Goal: Task Accomplishment & Management: Complete application form

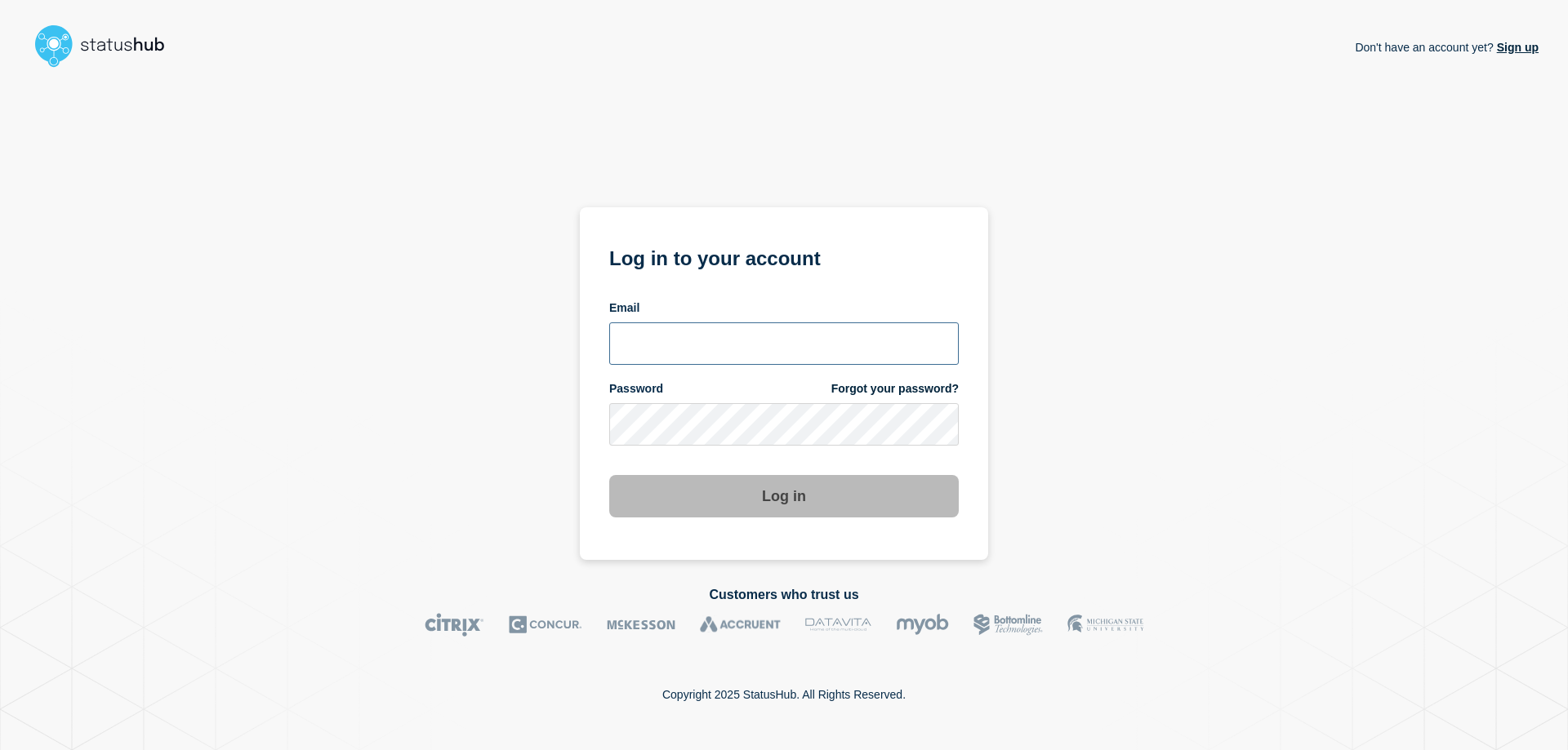
click at [655, 342] on input "email input" at bounding box center [784, 344] width 350 height 43
click at [0, 750] on com-1password-button at bounding box center [0, 750] width 0 height 0
drag, startPoint x: 745, startPoint y: 377, endPoint x: 758, endPoint y: 351, distance: 29.1
click at [746, 374] on form "Log in to your account Email Password Forgot your password? Log in" at bounding box center [784, 380] width 350 height 276
click at [760, 348] on input "email input" at bounding box center [784, 344] width 350 height 43
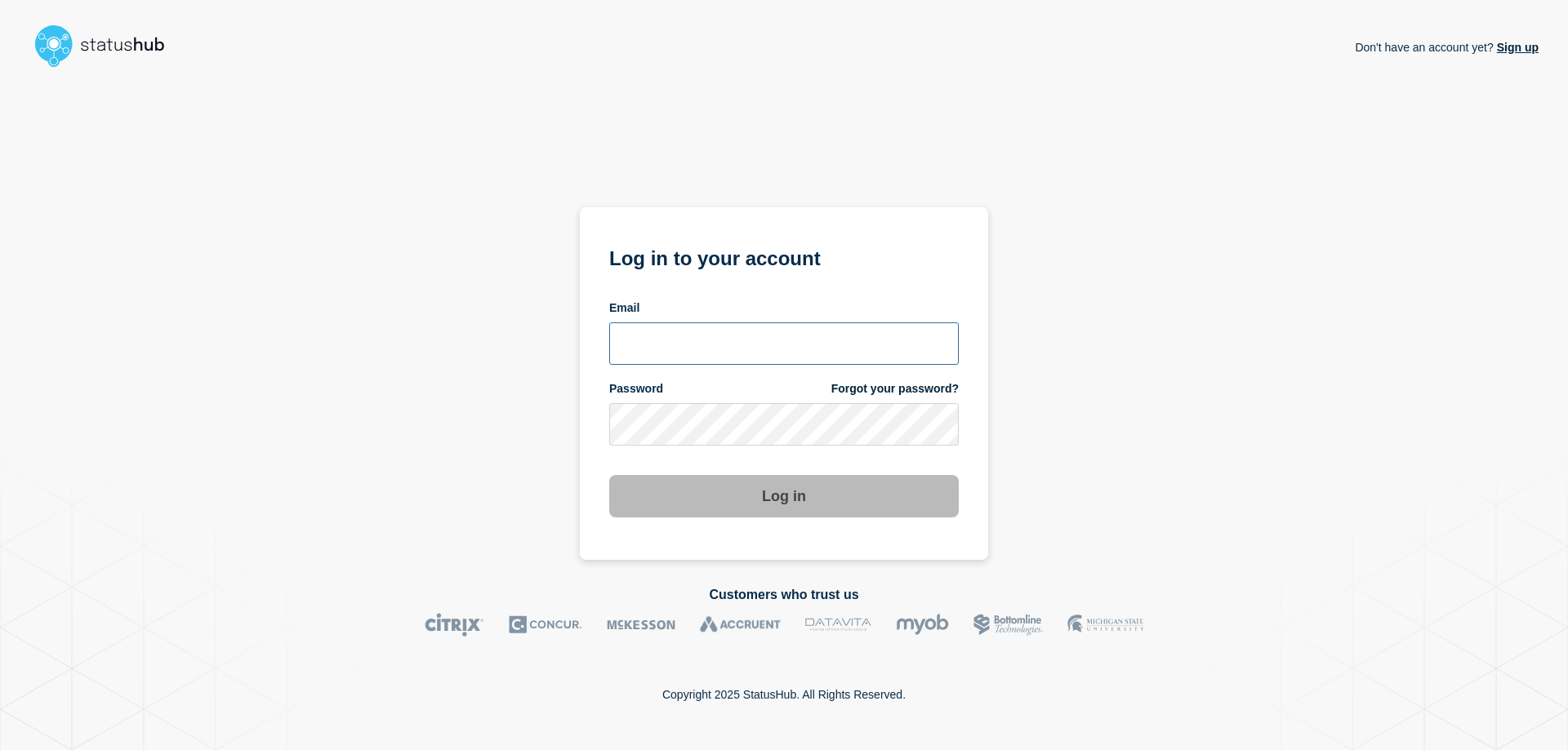
type input "caleb.stahr@conexon.us"
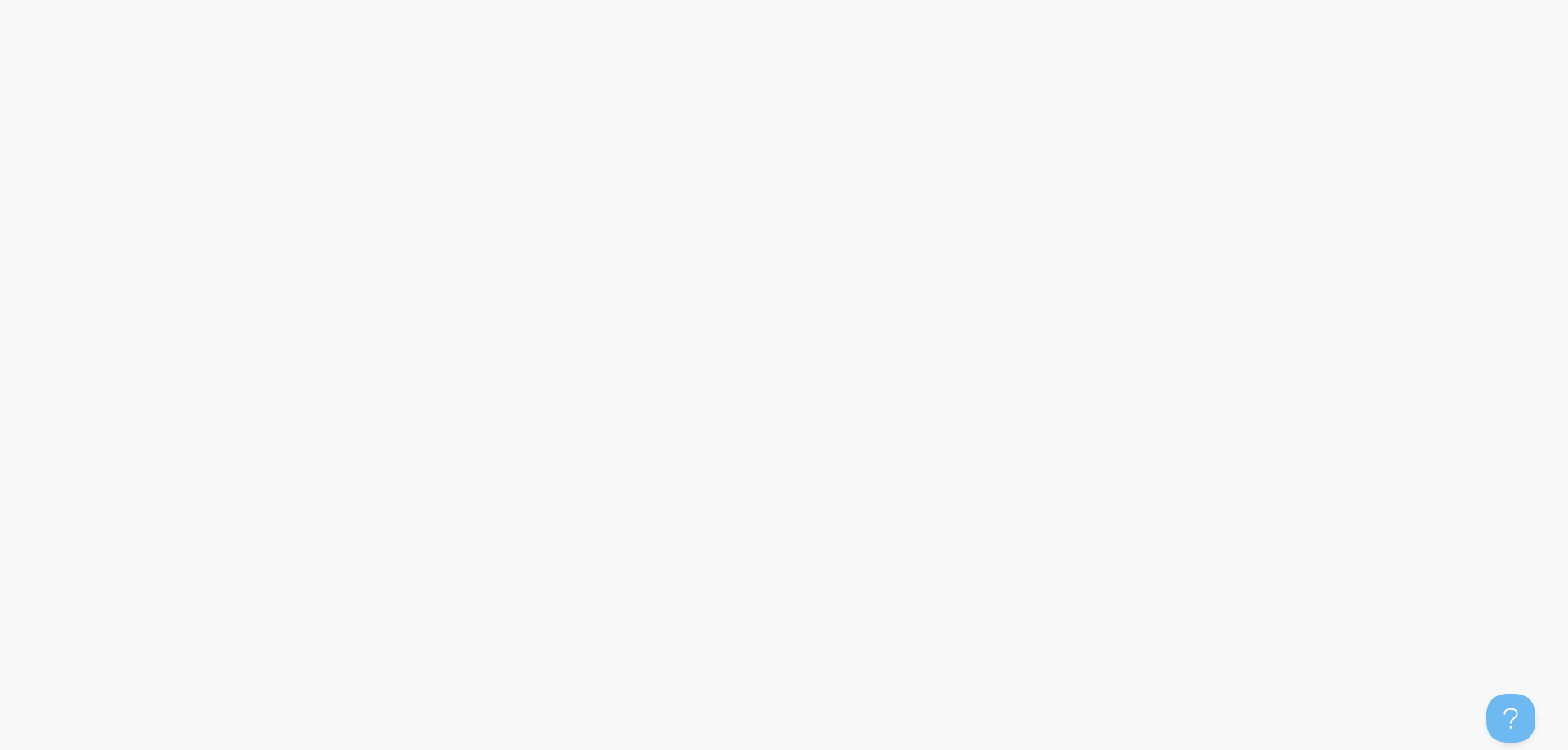
click at [690, 480] on body at bounding box center [784, 375] width 1568 height 750
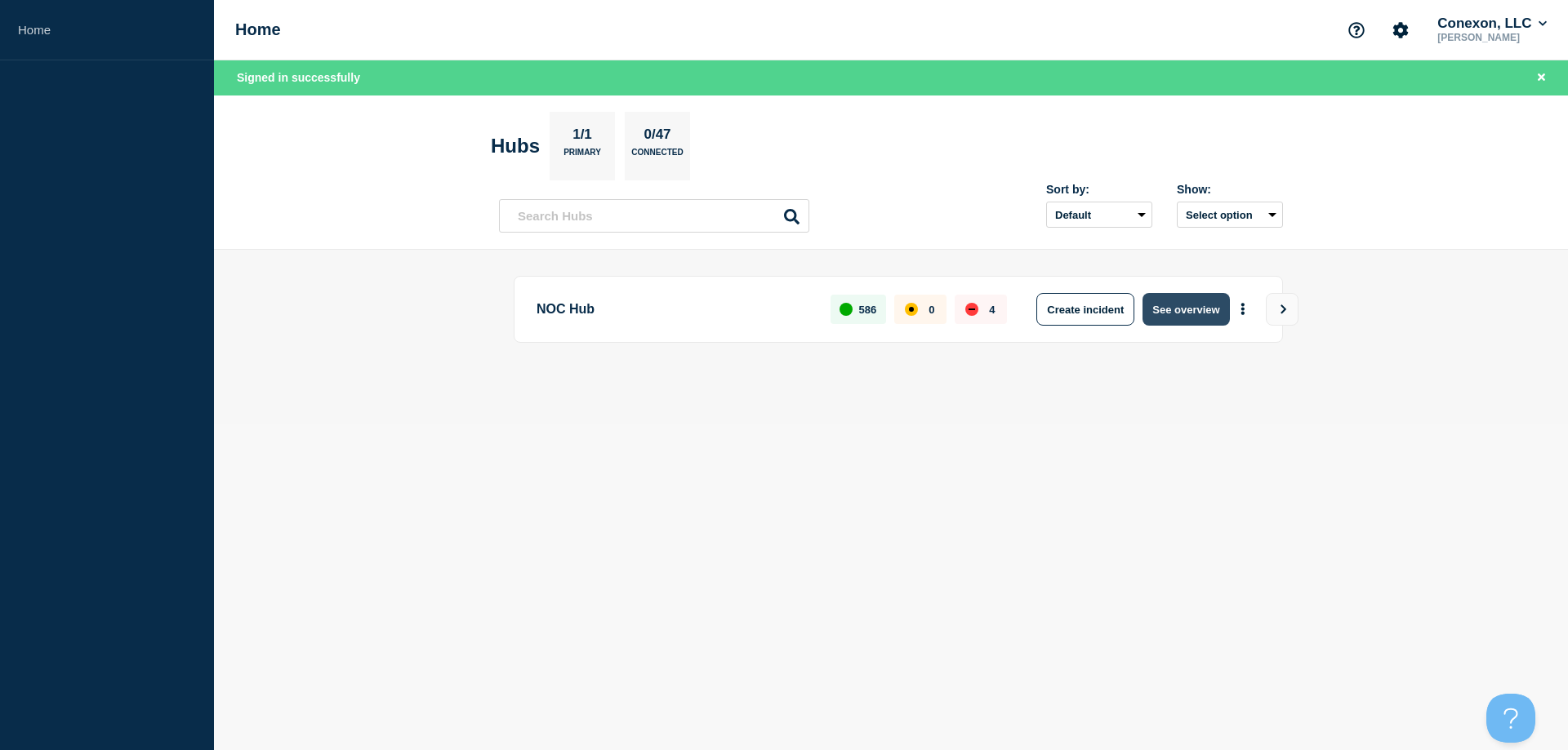
click at [1171, 302] on button "See overview" at bounding box center [1186, 310] width 86 height 32
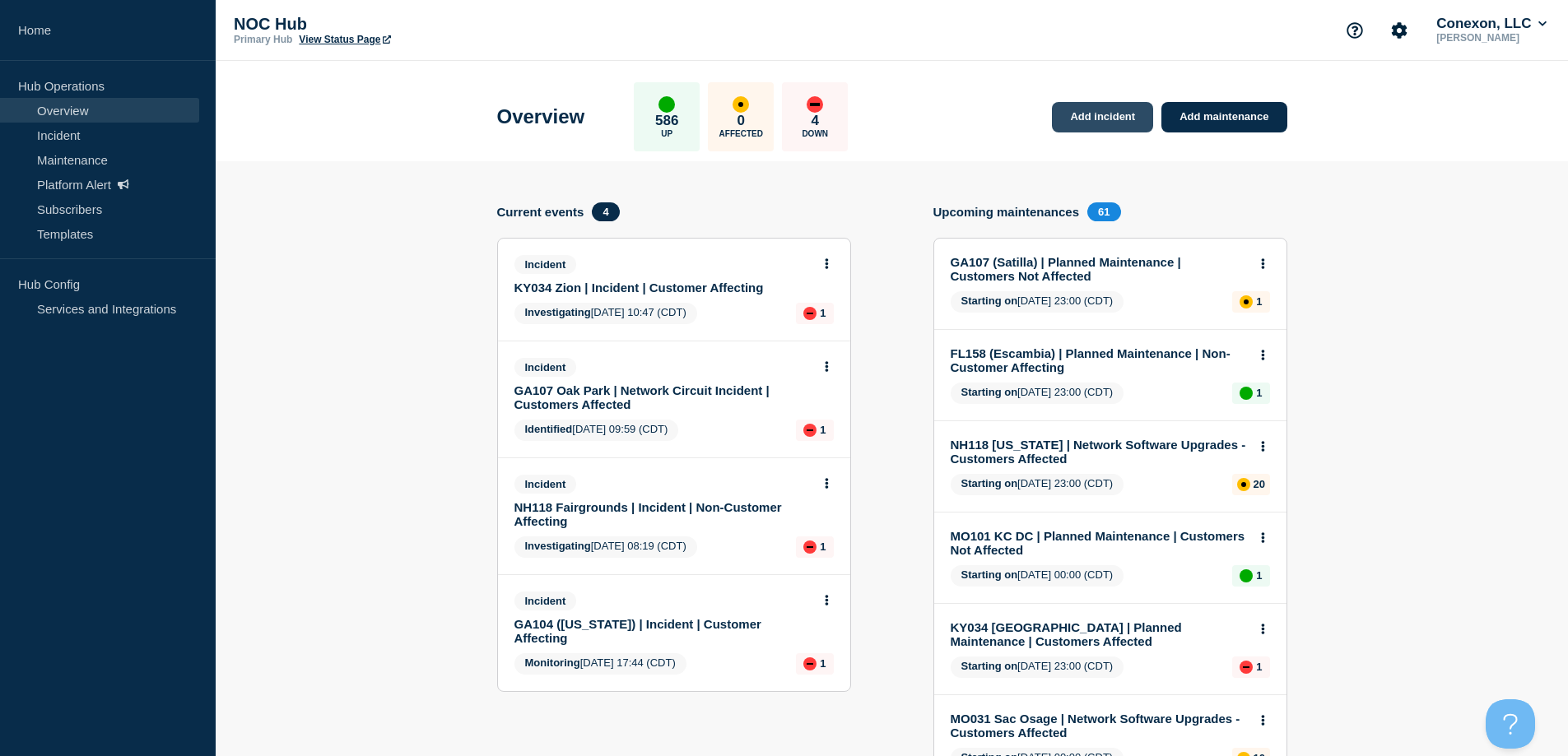
click at [1127, 124] on link "Add incident" at bounding box center [1102, 116] width 101 height 30
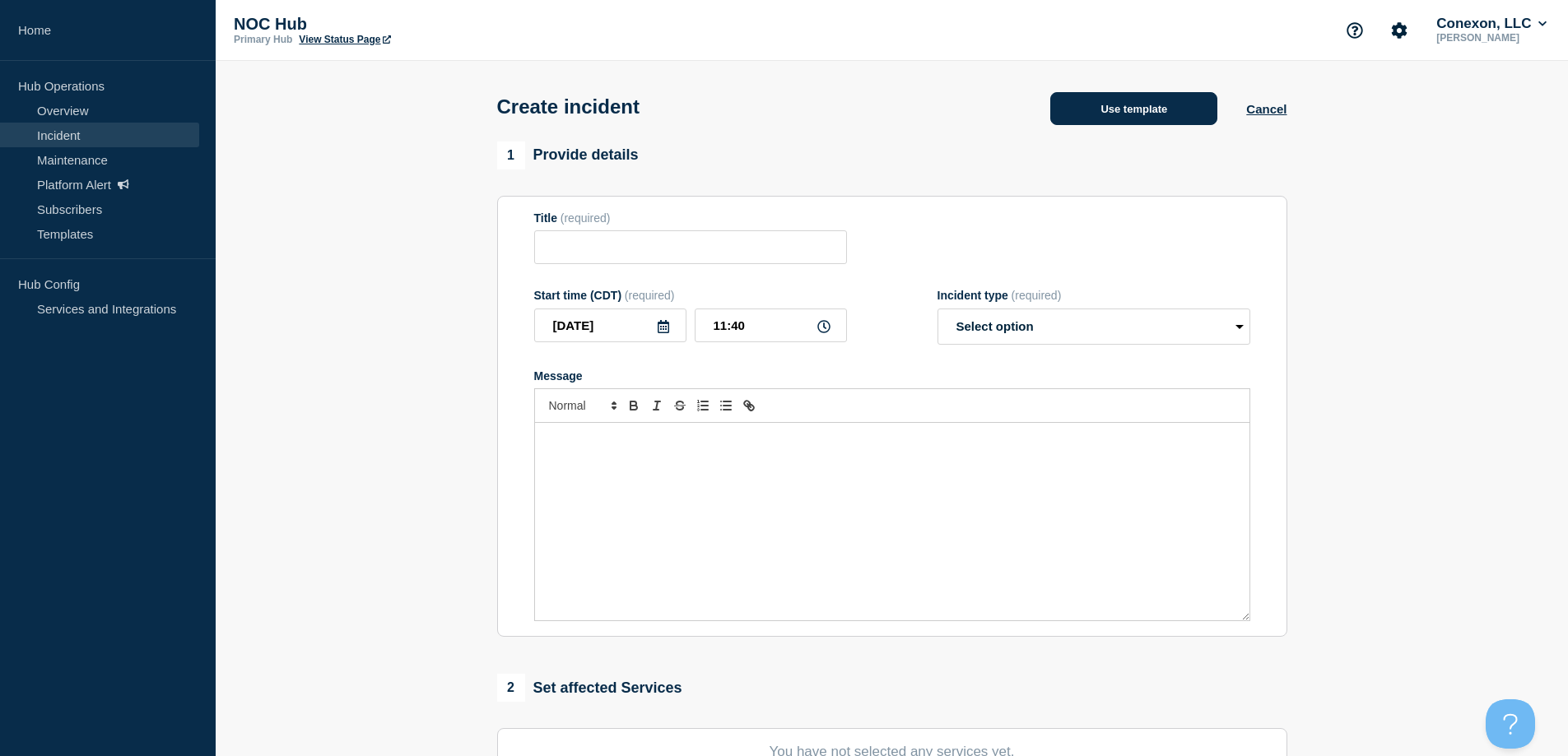
click at [1099, 110] on button "Use template" at bounding box center [1134, 109] width 167 height 33
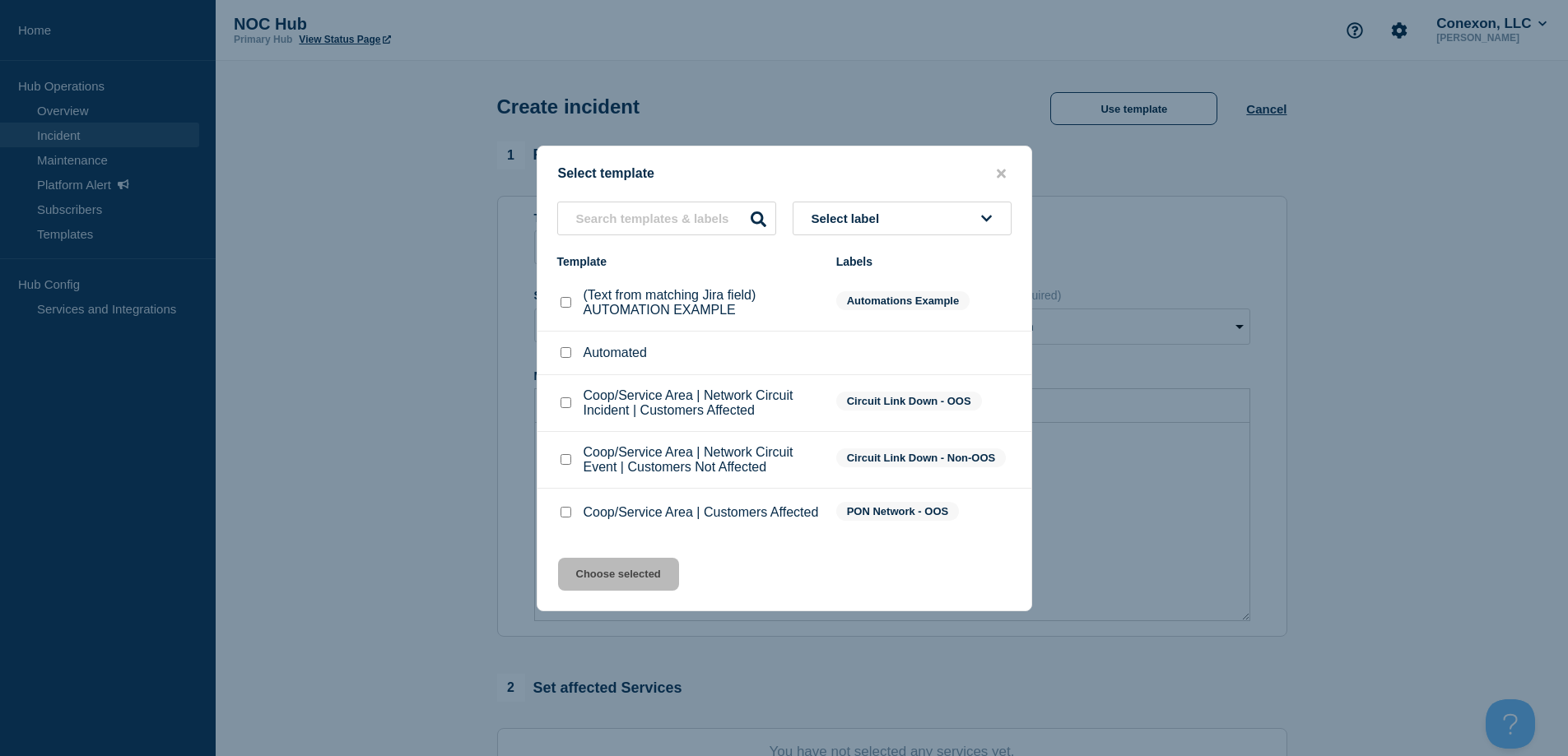
click at [565, 461] on input "Coop/Service Area | Network Circuit Event | Customers Not Affected checkbox" at bounding box center [565, 459] width 10 height 10
checkbox input "true"
click at [628, 571] on button "Choose selected" at bounding box center [618, 574] width 121 height 33
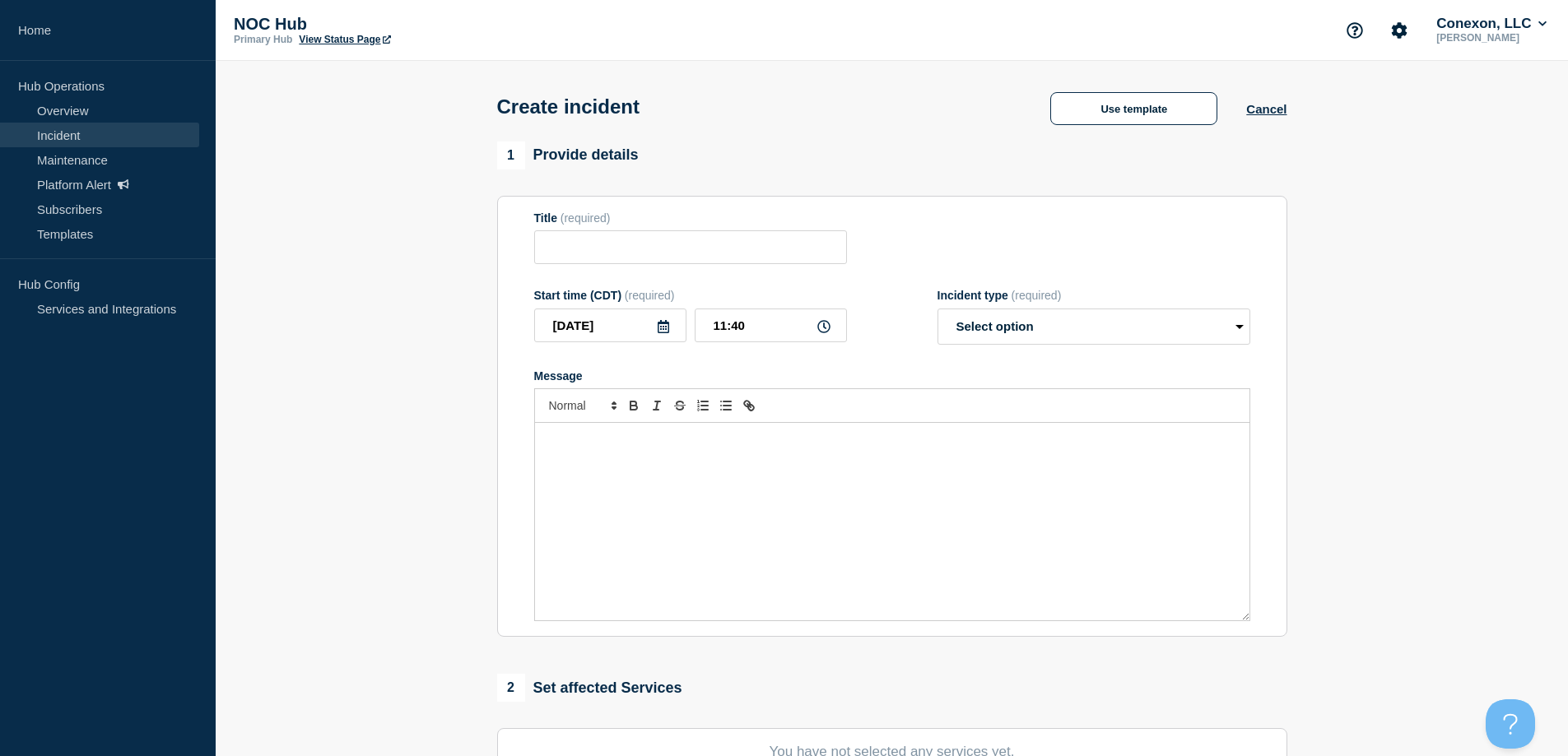
type input "Coop/Service Area | Network Circuit Event | Customers Not Affected"
select select "investigating"
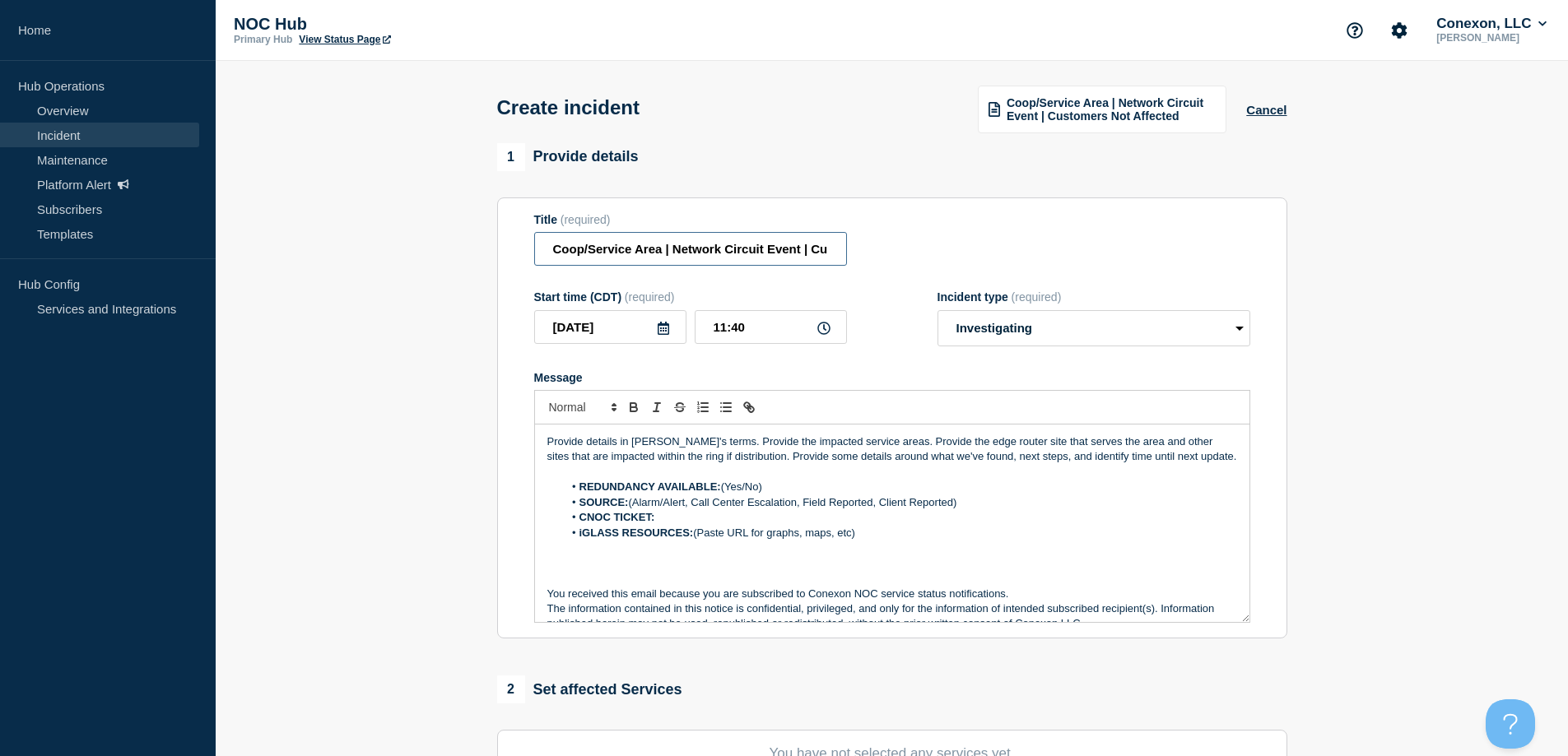
drag, startPoint x: 662, startPoint y: 256, endPoint x: 232, endPoint y: 249, distance: 430.1
click at [232, 249] on section "1 Provide details Title (required) Coop/Service Area | Network Circuit Event | …" at bounding box center [891, 614] width 1352 height 942
type input "CO106 Mt View | Network Circuit Event | Customers Not Affected"
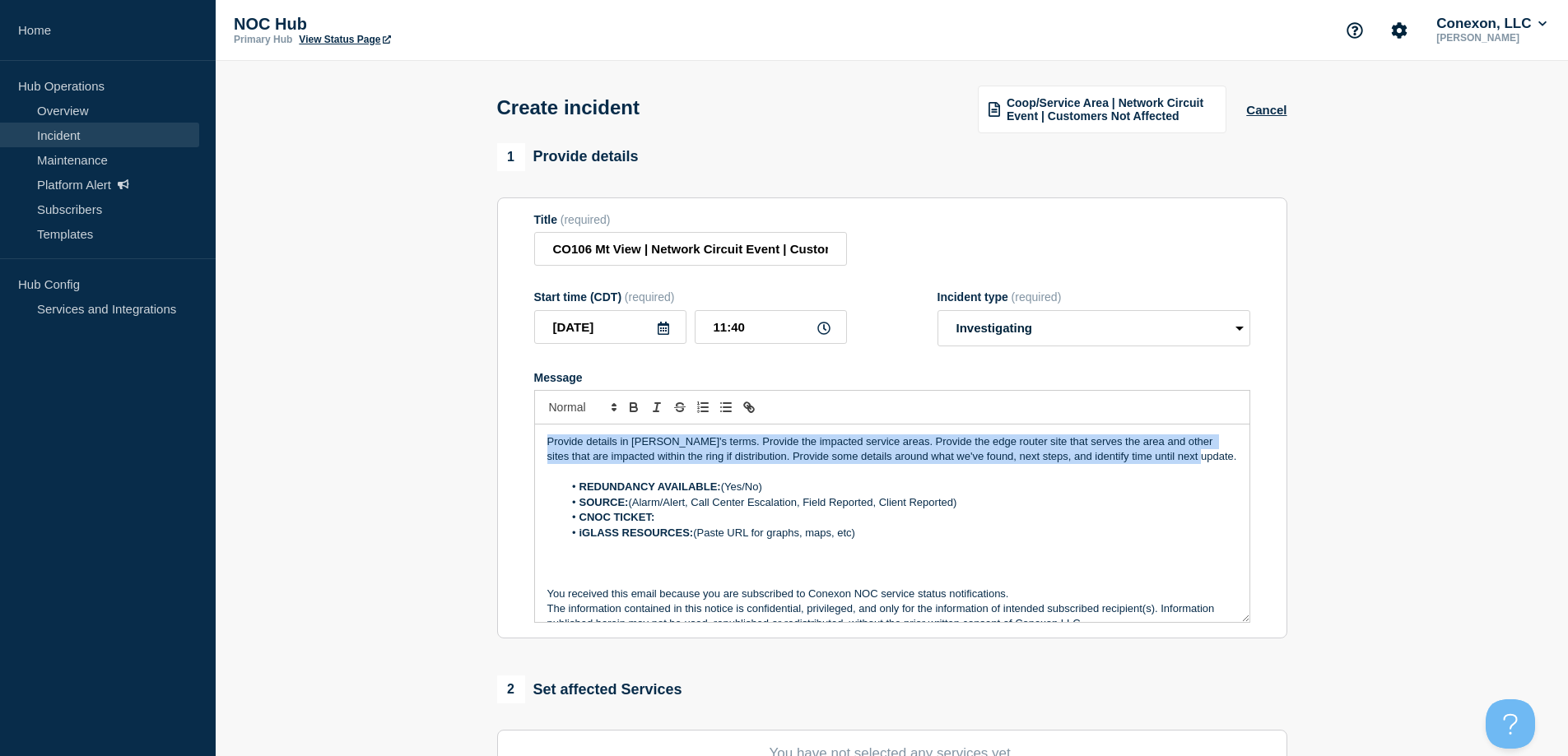
drag, startPoint x: 1190, startPoint y: 453, endPoint x: 467, endPoint y: 410, distance: 724.3
click at [467, 410] on section "1 Provide details Title (required) CO106 Mt View | Network Circuit Event | Cust…" at bounding box center [891, 614] width 1352 height 942
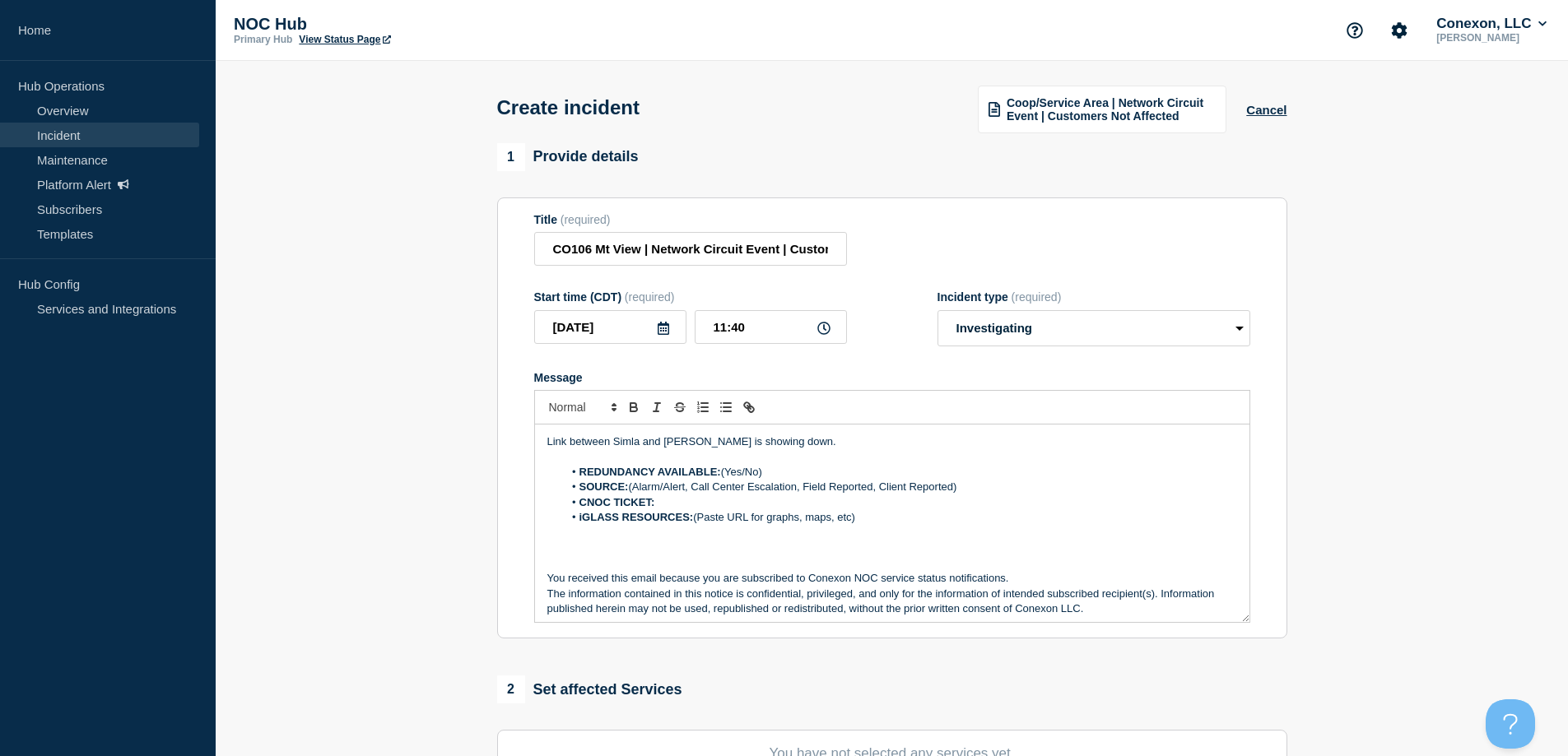
click at [807, 446] on p "Link between Simla and [PERSON_NAME] is showing down." at bounding box center [892, 441] width 690 height 15
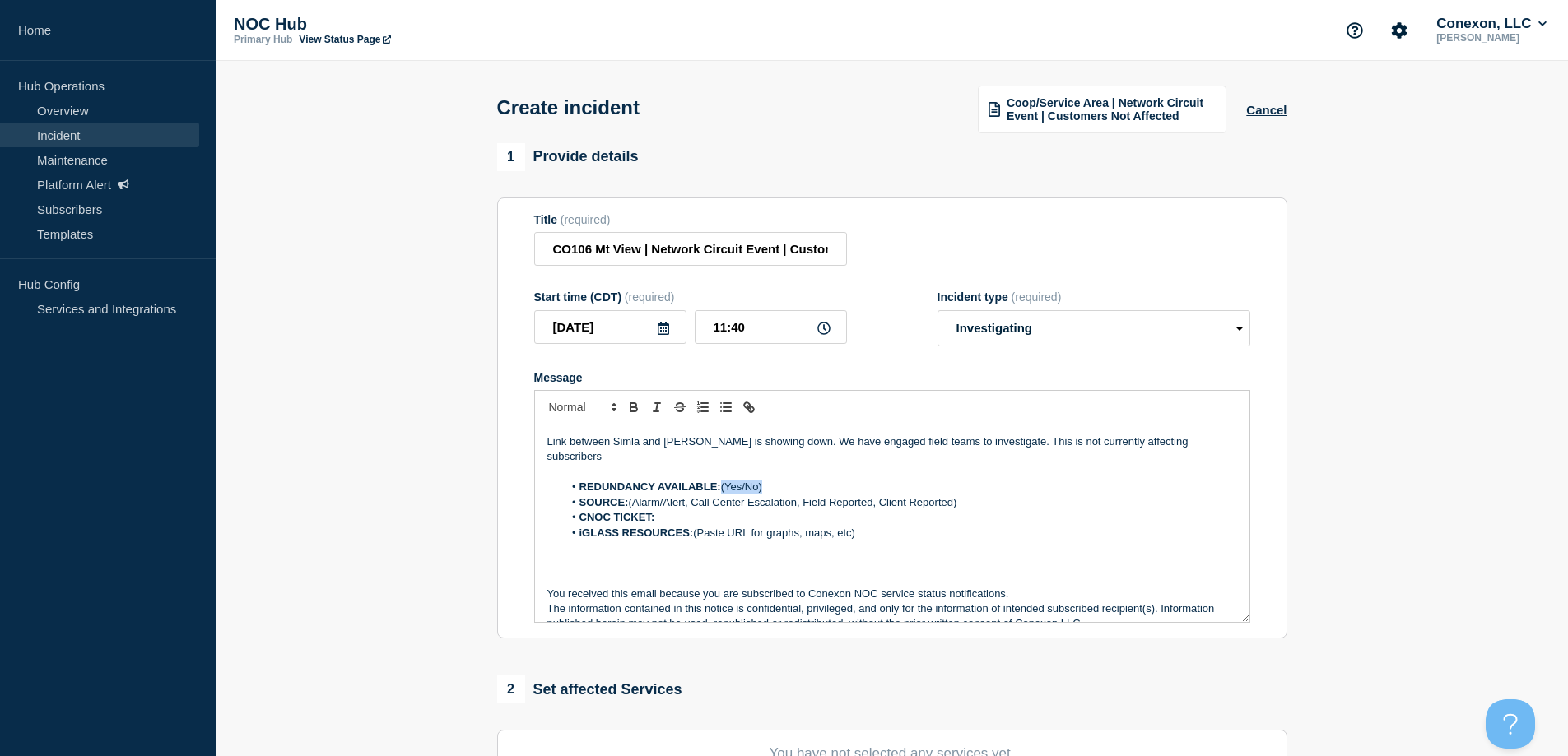
drag, startPoint x: 776, startPoint y: 475, endPoint x: 723, endPoint y: 474, distance: 53.0
click at [723, 480] on li "REDUNDANCY AVAILABLE: (Yes/No)" at bounding box center [900, 487] width 674 height 15
drag, startPoint x: 935, startPoint y: 491, endPoint x: 630, endPoint y: 492, distance: 305.0
click at [630, 496] on li "SOURCE: (Alarm/Alert, Call Center Escalation, Field Reported, Client Reported)" at bounding box center [900, 503] width 674 height 15
click at [689, 496] on li "SOURCE: Alarm" at bounding box center [900, 503] width 674 height 15
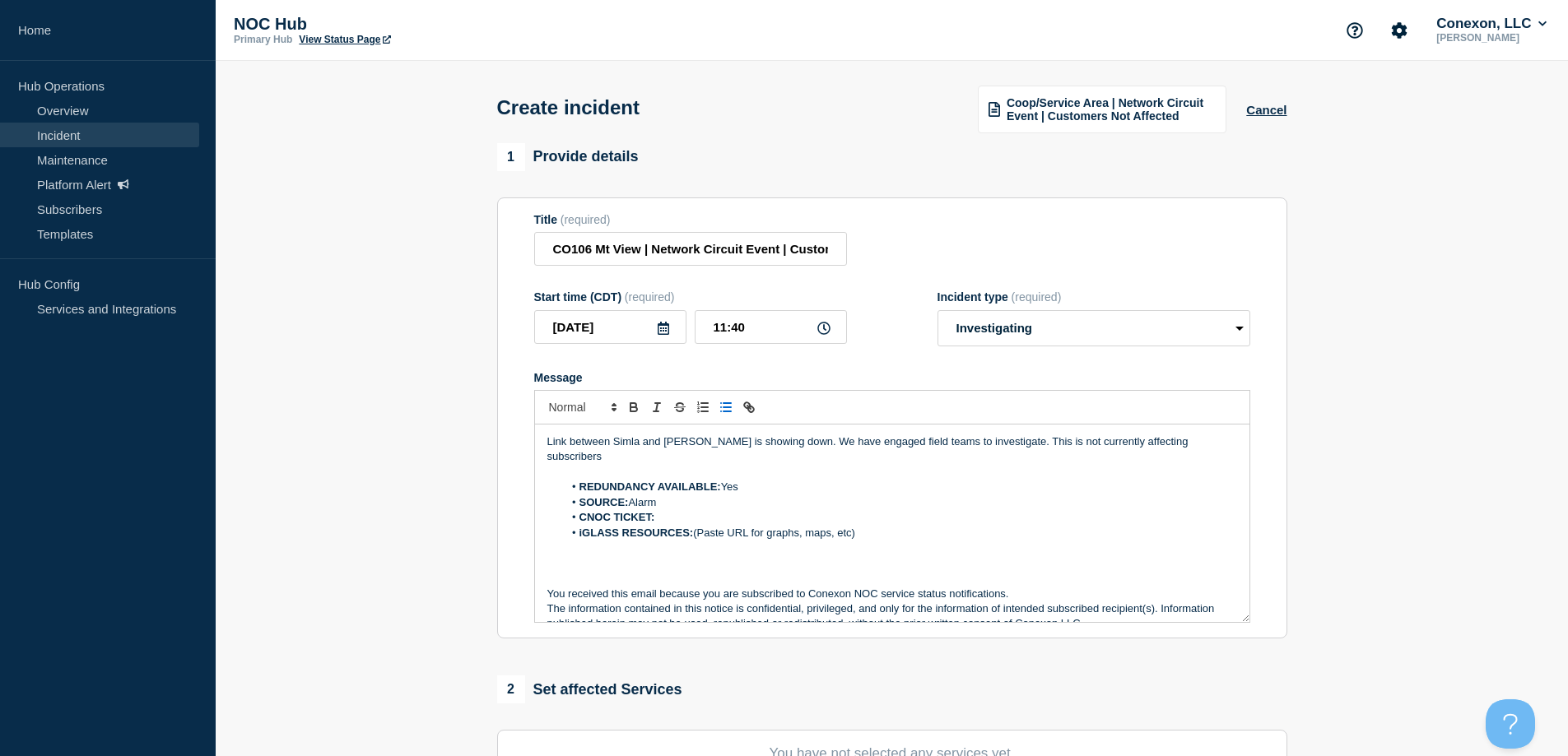
click at [684, 510] on li "CNOC TICKET:" at bounding box center [900, 517] width 674 height 15
click at [655, 511] on strong "CNOC TICKET:" at bounding box center [617, 517] width 76 height 12
drag, startPoint x: 887, startPoint y: 528, endPoint x: 501, endPoint y: 529, distance: 386.0
click at [501, 529] on section "Title (required) CO106 Mt View | Network Circuit Event | Customers Not Affected…" at bounding box center [892, 418] width 790 height 442
drag, startPoint x: 974, startPoint y: 526, endPoint x: 473, endPoint y: 520, distance: 501.0
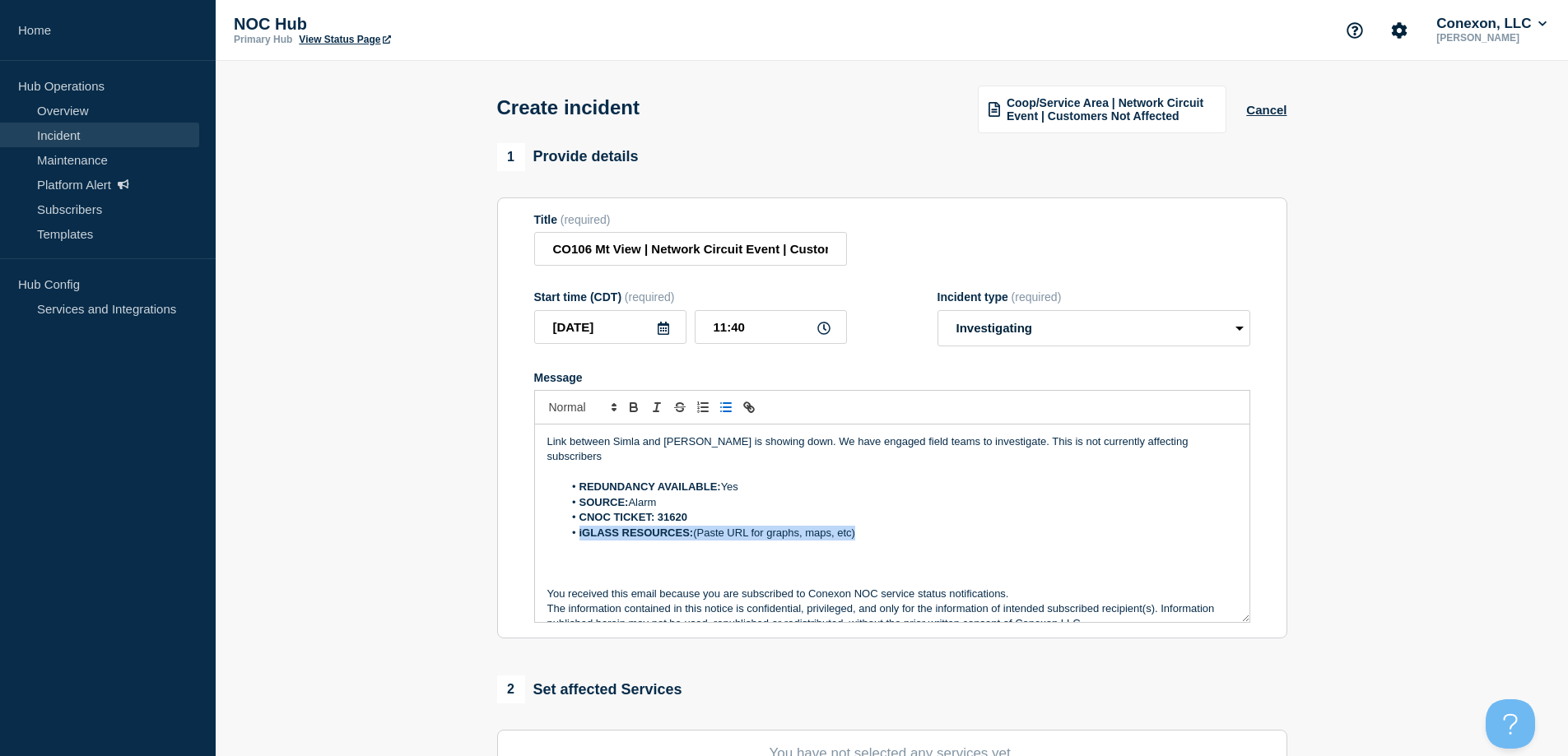
click at [473, 520] on section "1 Provide details Title (required) CO106 Mt View | Network Circuit Event | Cust…" at bounding box center [891, 614] width 1352 height 942
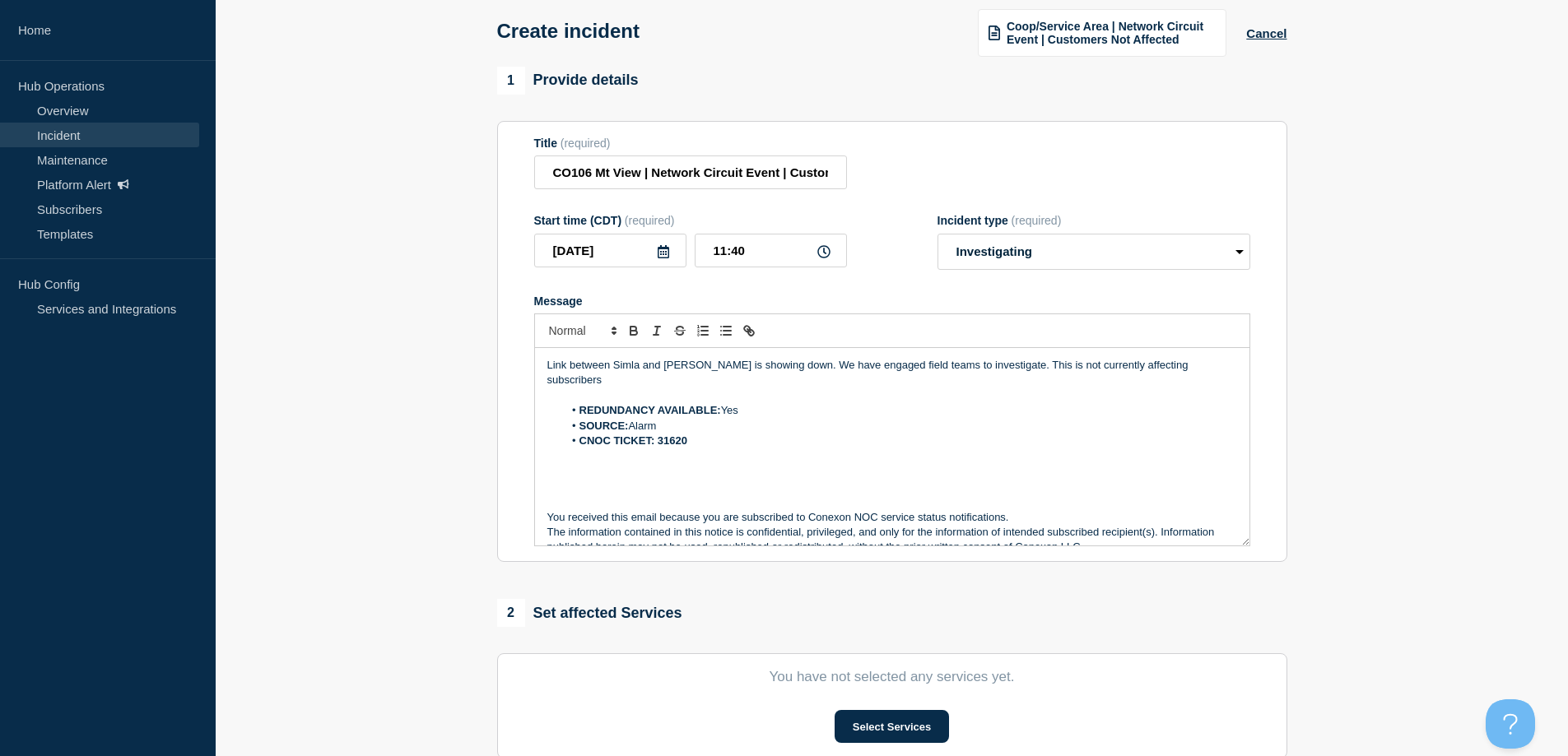
scroll to position [329, 0]
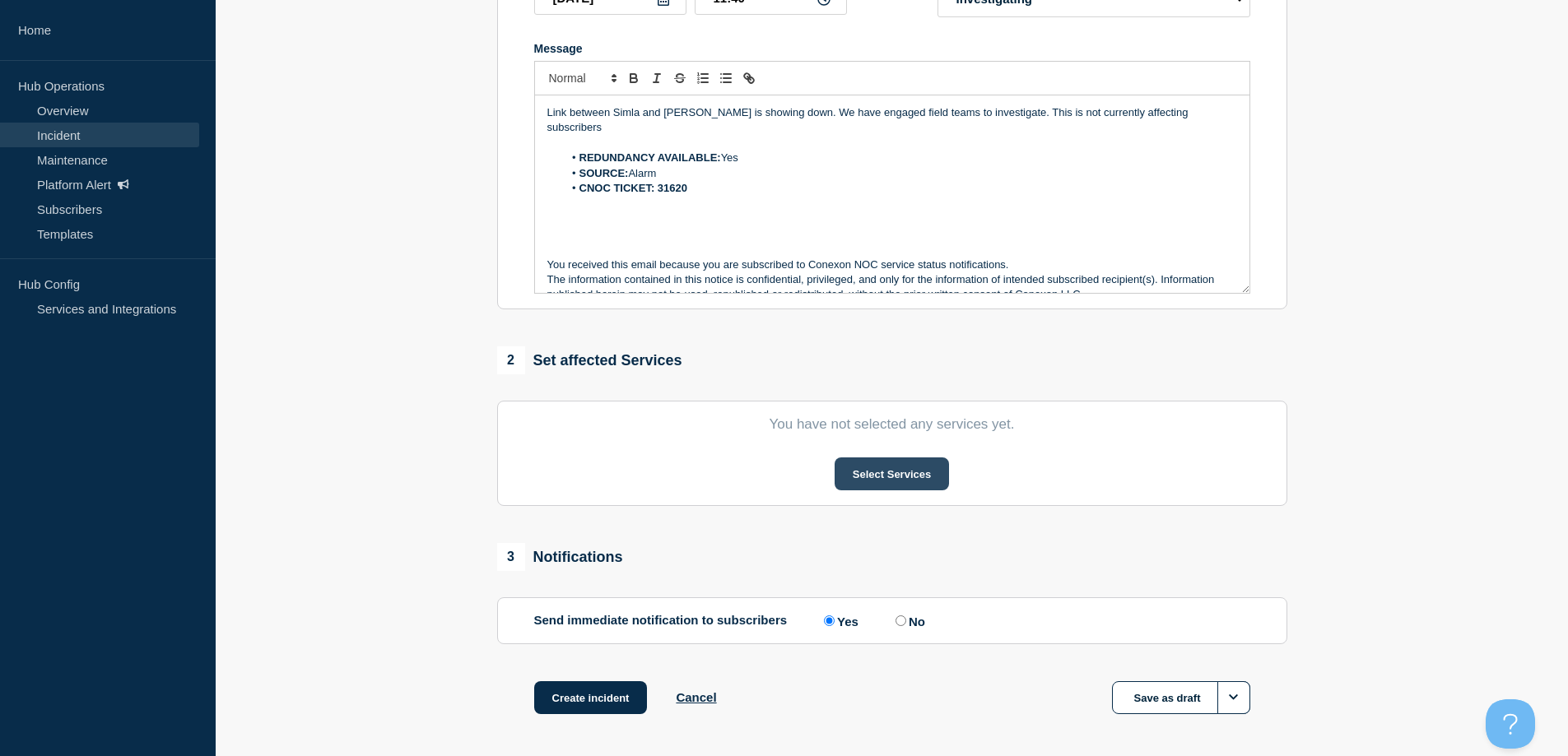
click at [890, 461] on button "Select Services" at bounding box center [891, 474] width 115 height 33
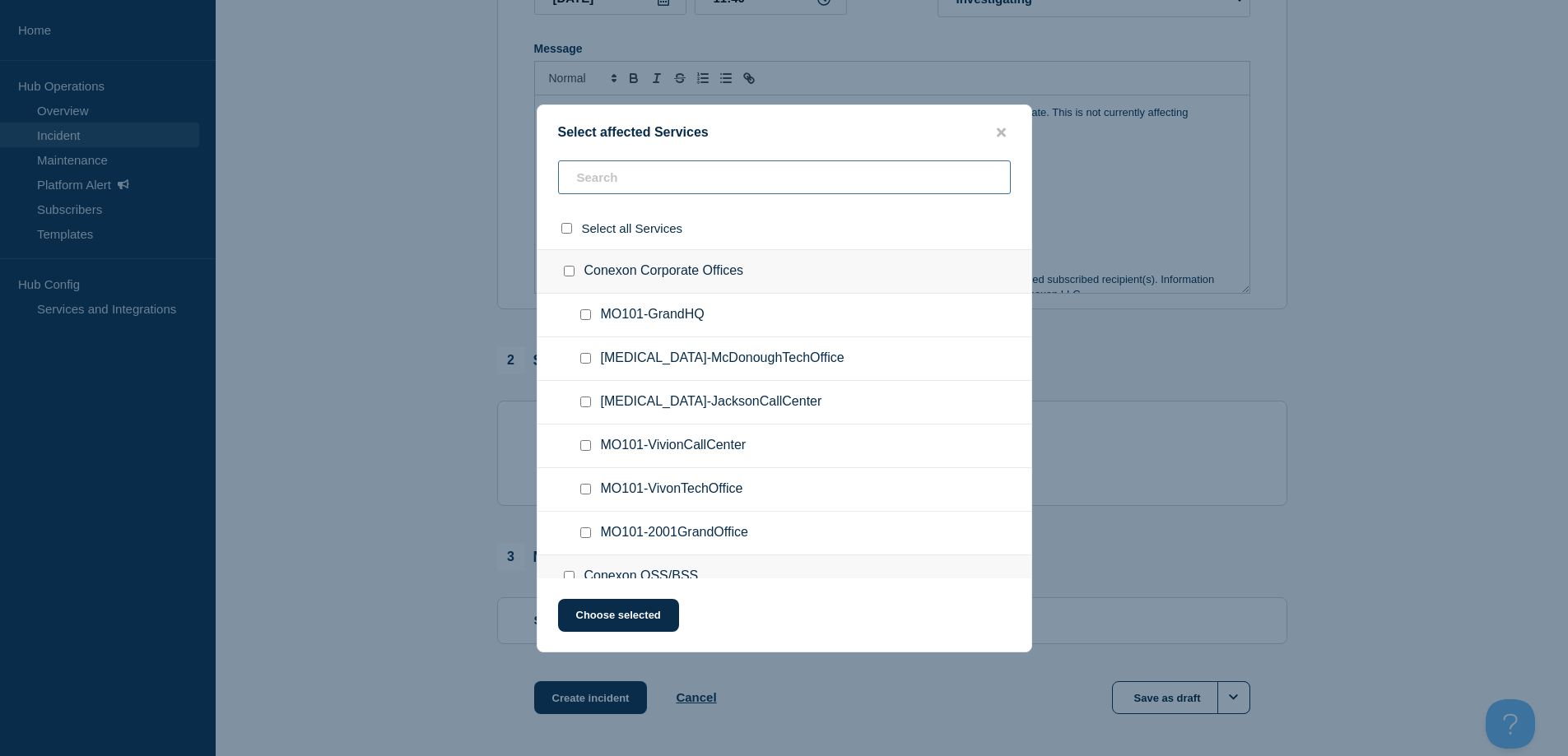
click at [631, 178] on input "text" at bounding box center [784, 177] width 453 height 34
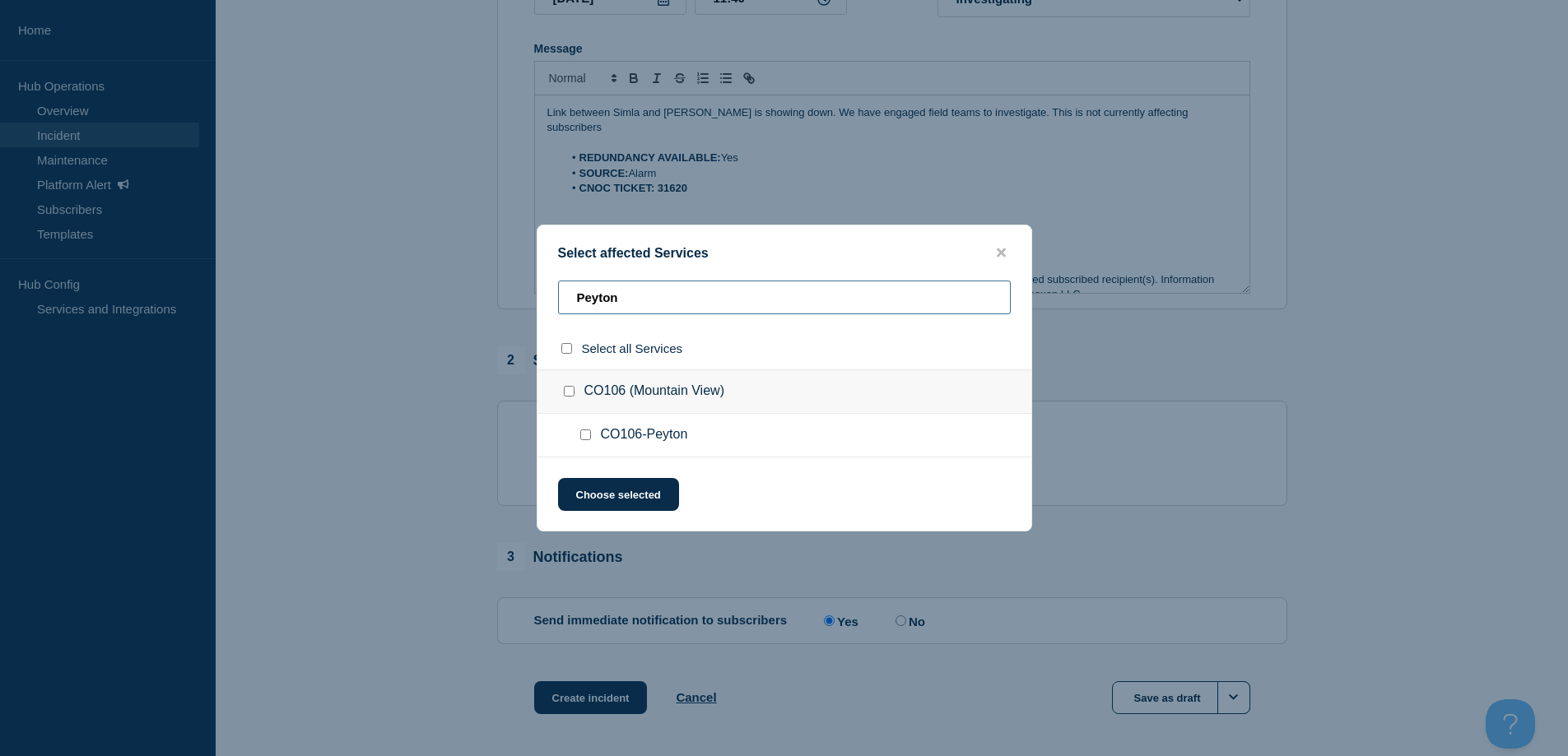
type input "Peyton"
click at [589, 423] on ul "CO106-Peyton" at bounding box center [784, 435] width 494 height 44
click at [589, 433] on input "CO106-Peyton checkbox" at bounding box center [585, 434] width 10 height 10
checkbox input "true"
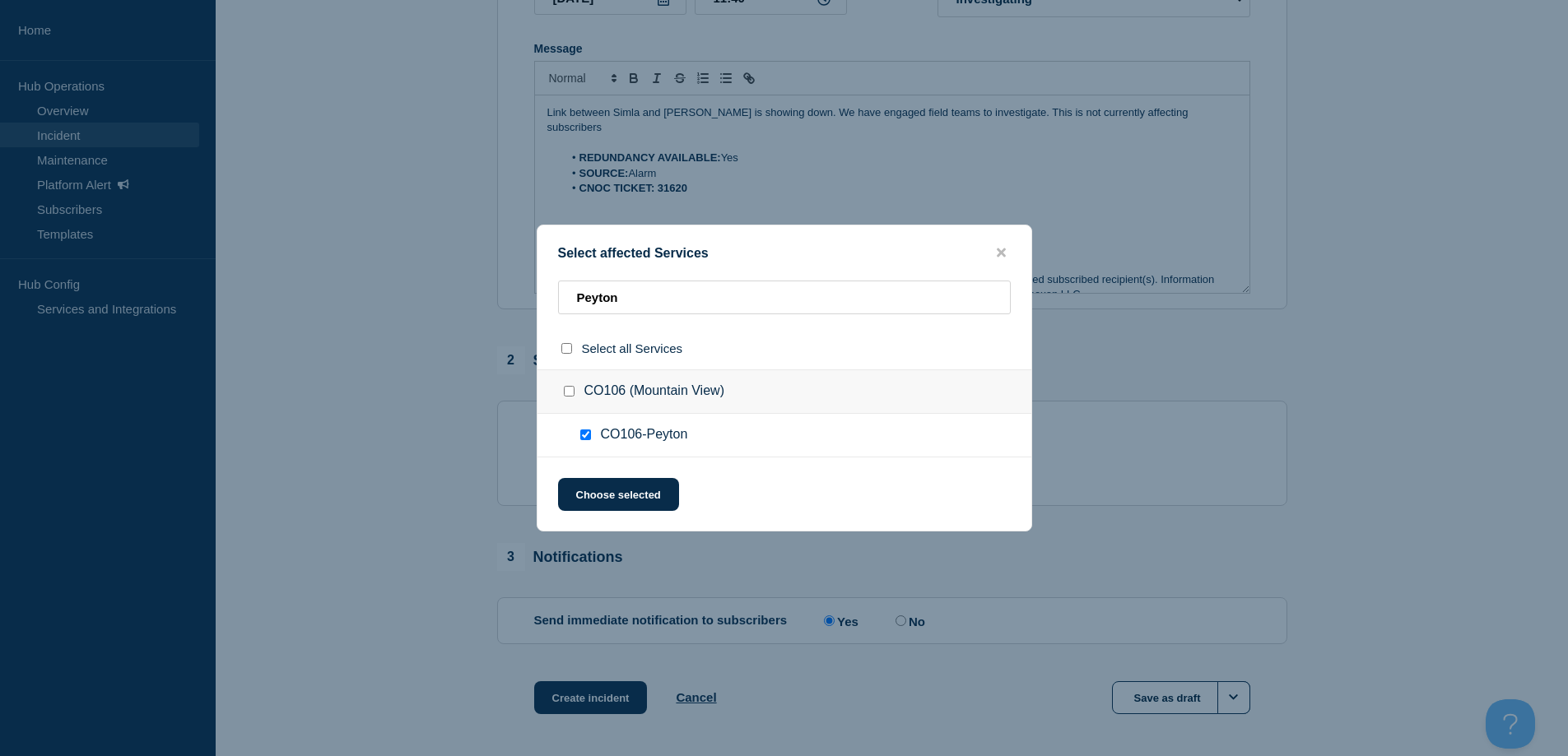
checkbox input "true"
click at [673, 275] on div "Select affected Services Peyton Select all Services CO106 (Mountain View) CO106…" at bounding box center [784, 378] width 496 height 307
drag, startPoint x: 661, startPoint y: 303, endPoint x: 440, endPoint y: 291, distance: 221.3
click at [440, 291] on div "Select affected Services Peyton Select all Services CO106 (Mountain View) CO106…" at bounding box center [784, 378] width 1568 height 756
type input "s"
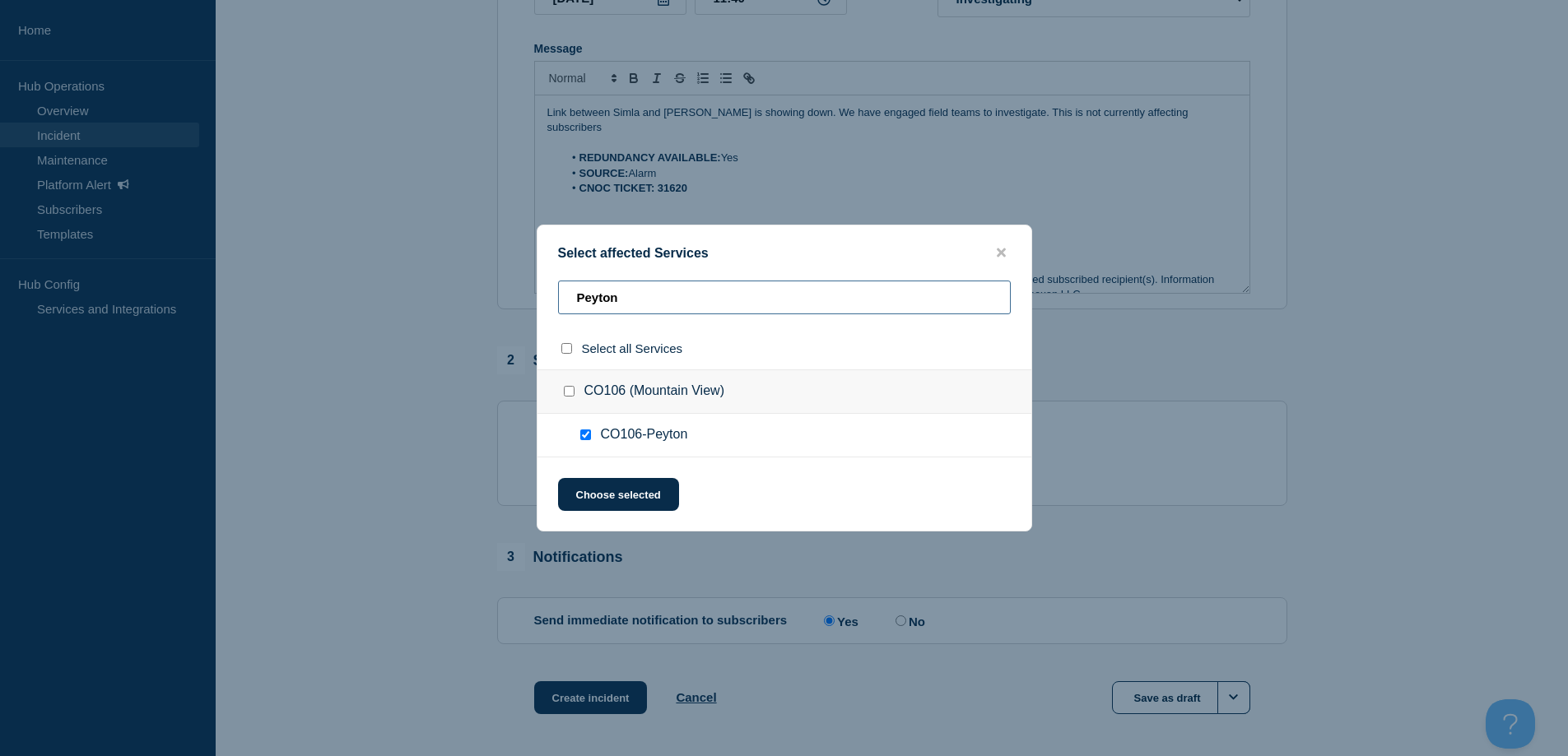
checkbox input "false"
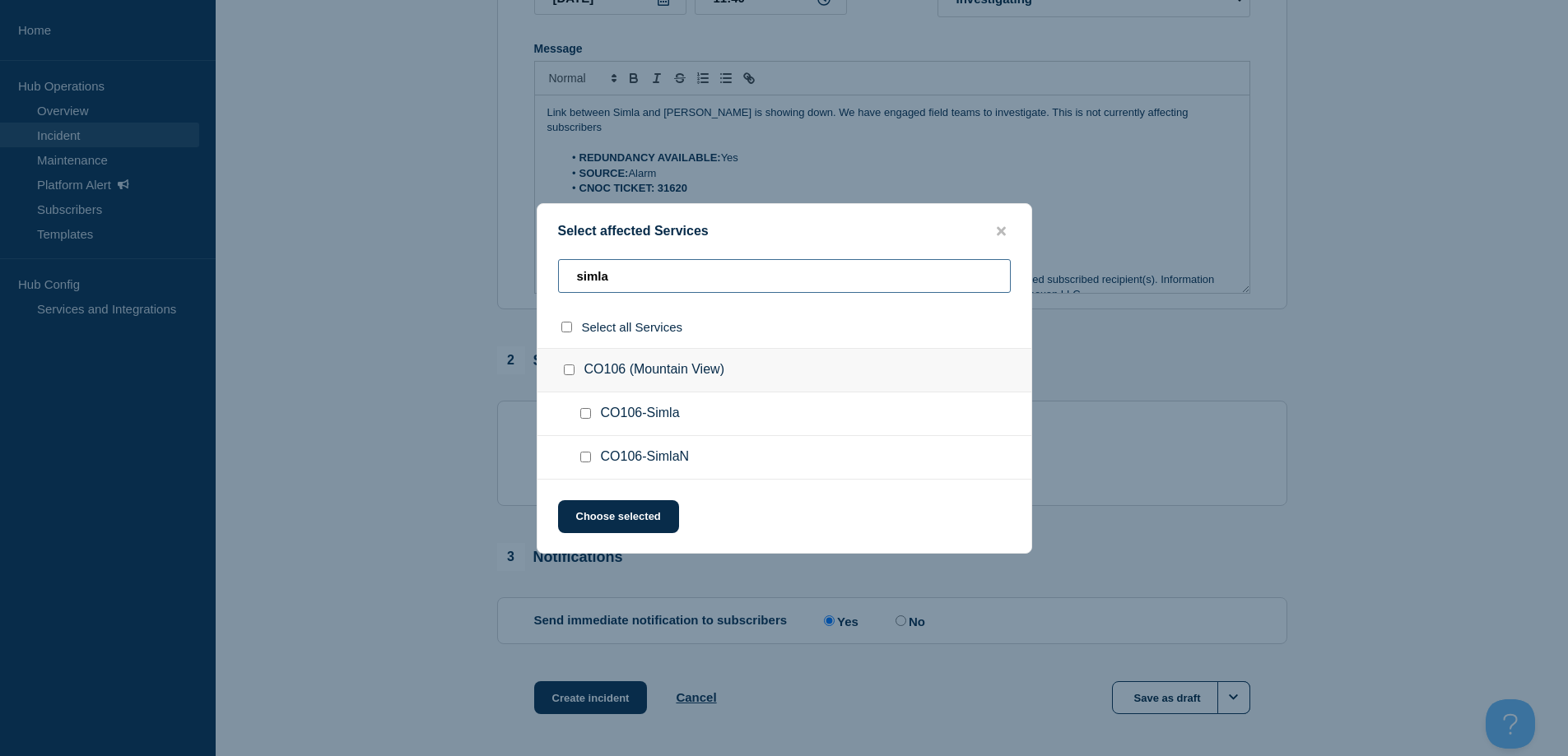
type input "simla"
click at [588, 403] on ul "CO106-Simla" at bounding box center [784, 414] width 494 height 44
click at [585, 412] on input "CO106-Simla checkbox" at bounding box center [585, 414] width 10 height 10
checkbox input "true"
click at [628, 528] on button "Choose selected" at bounding box center [618, 517] width 121 height 33
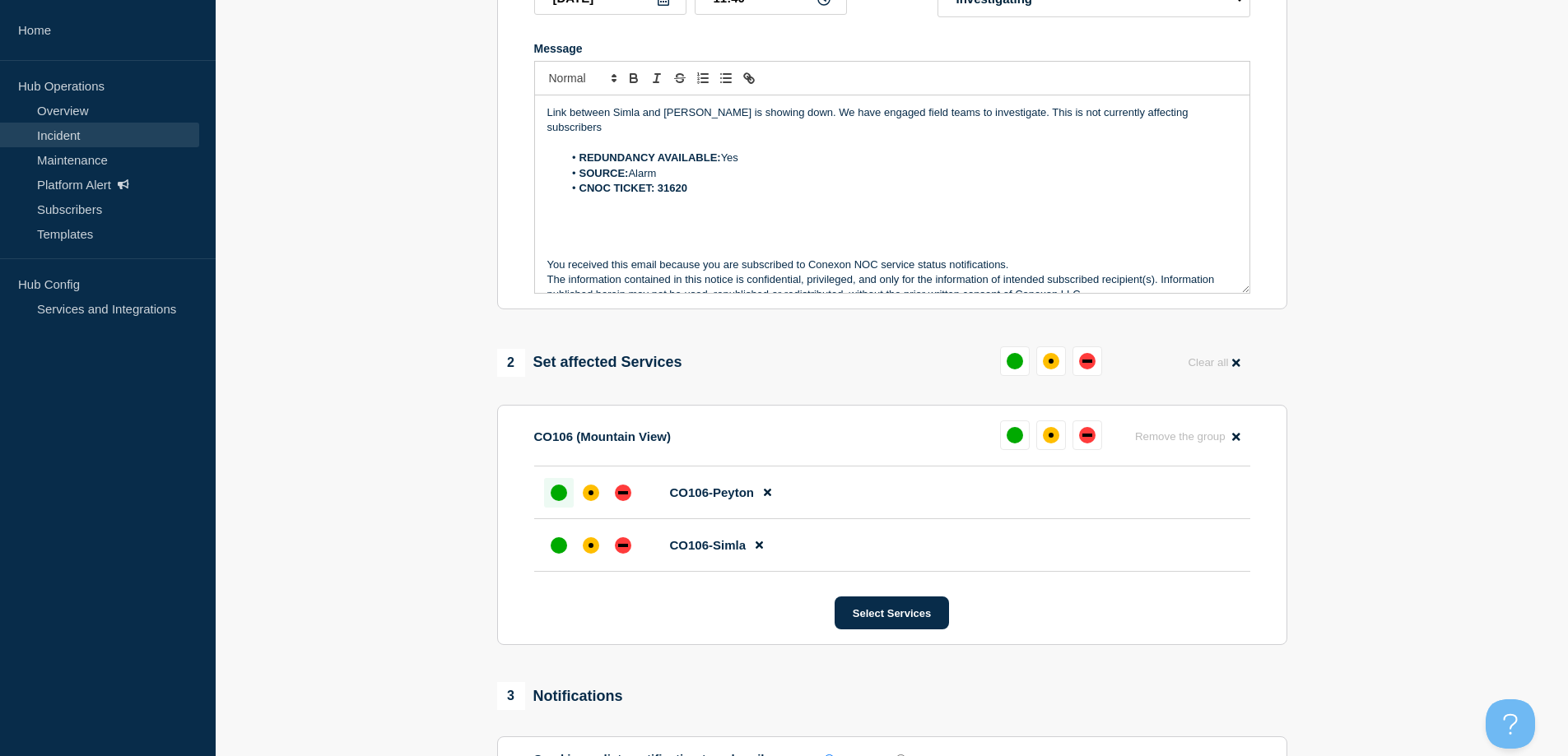
click at [559, 497] on div "up" at bounding box center [559, 492] width 16 height 16
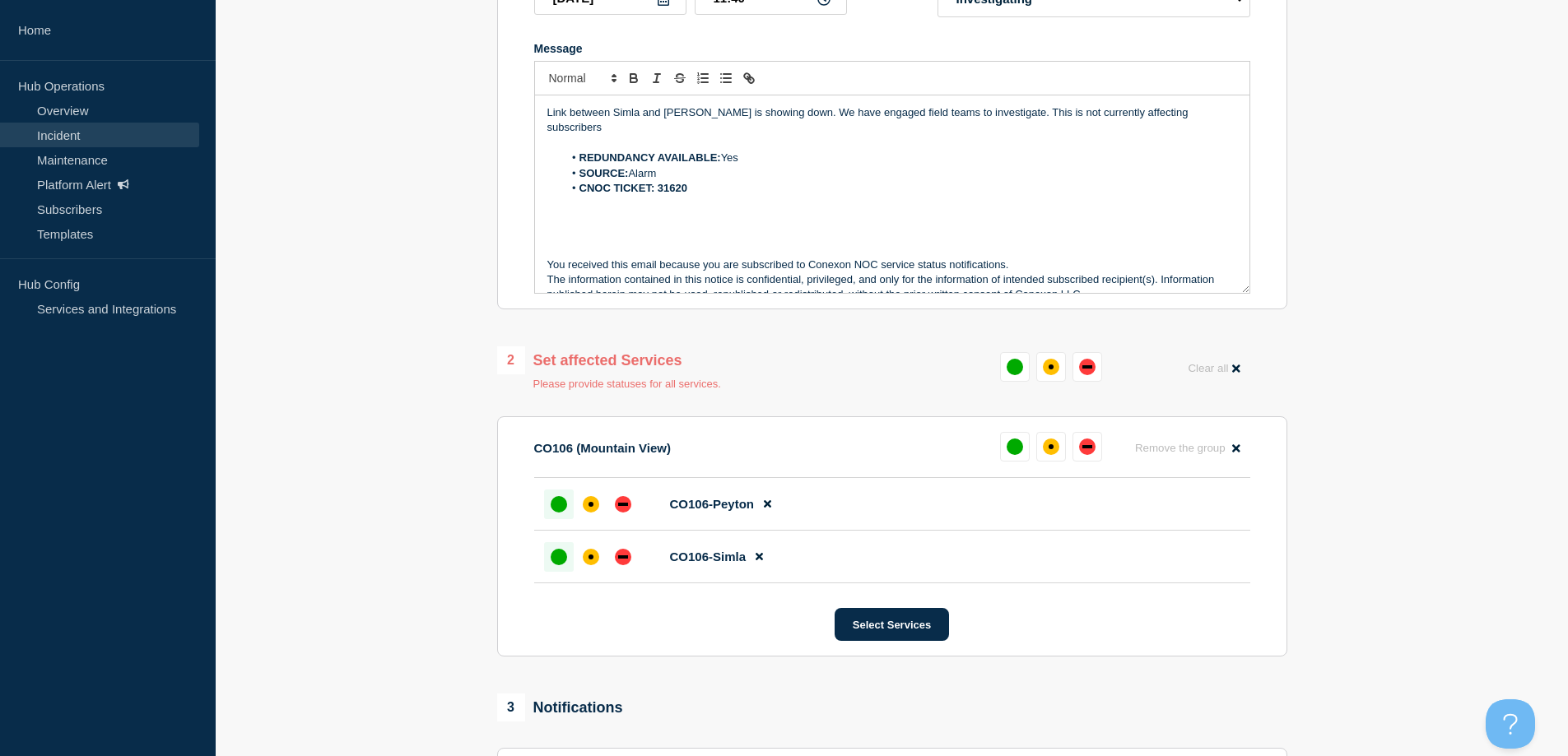
click at [555, 564] on div "up" at bounding box center [559, 557] width 16 height 16
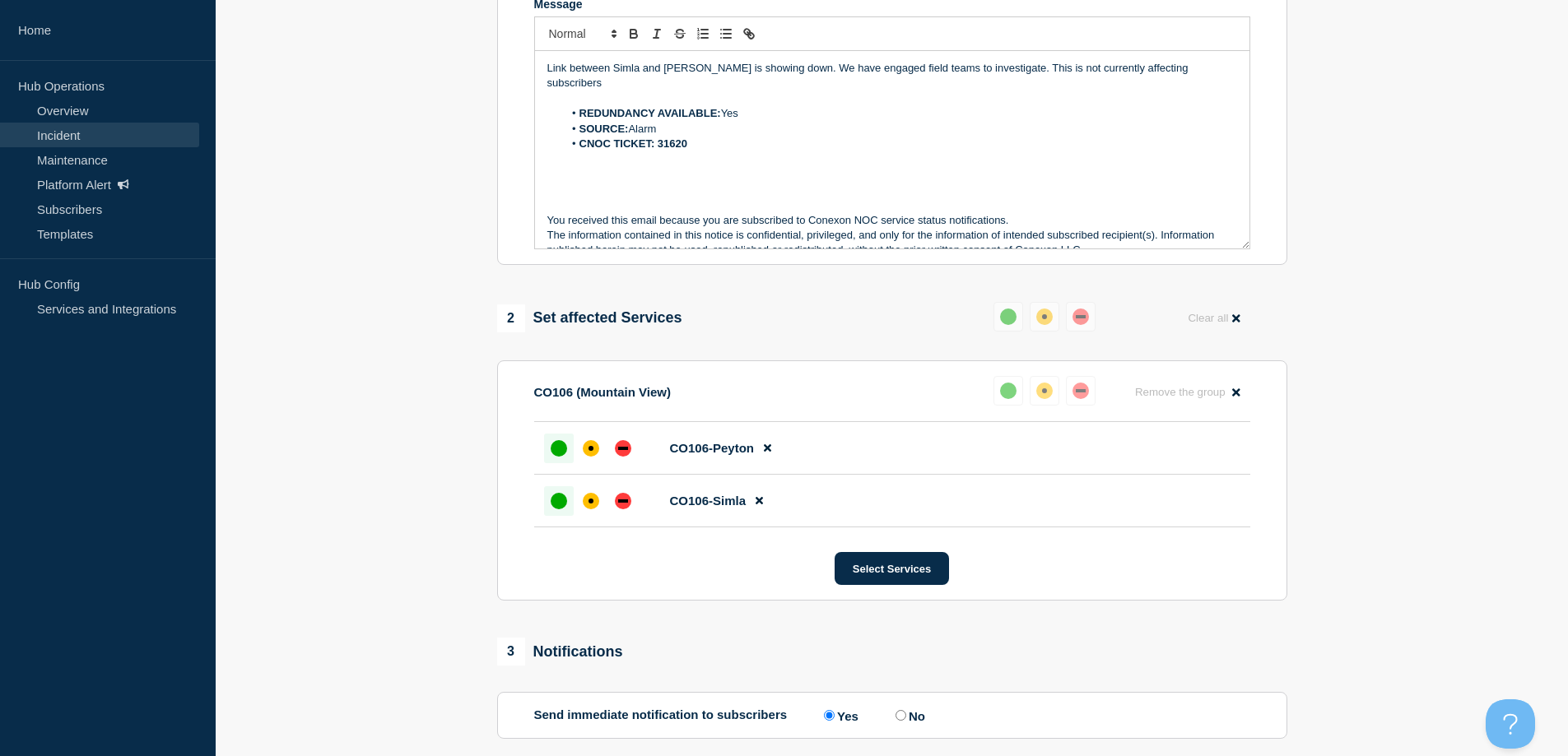
scroll to position [536, 0]
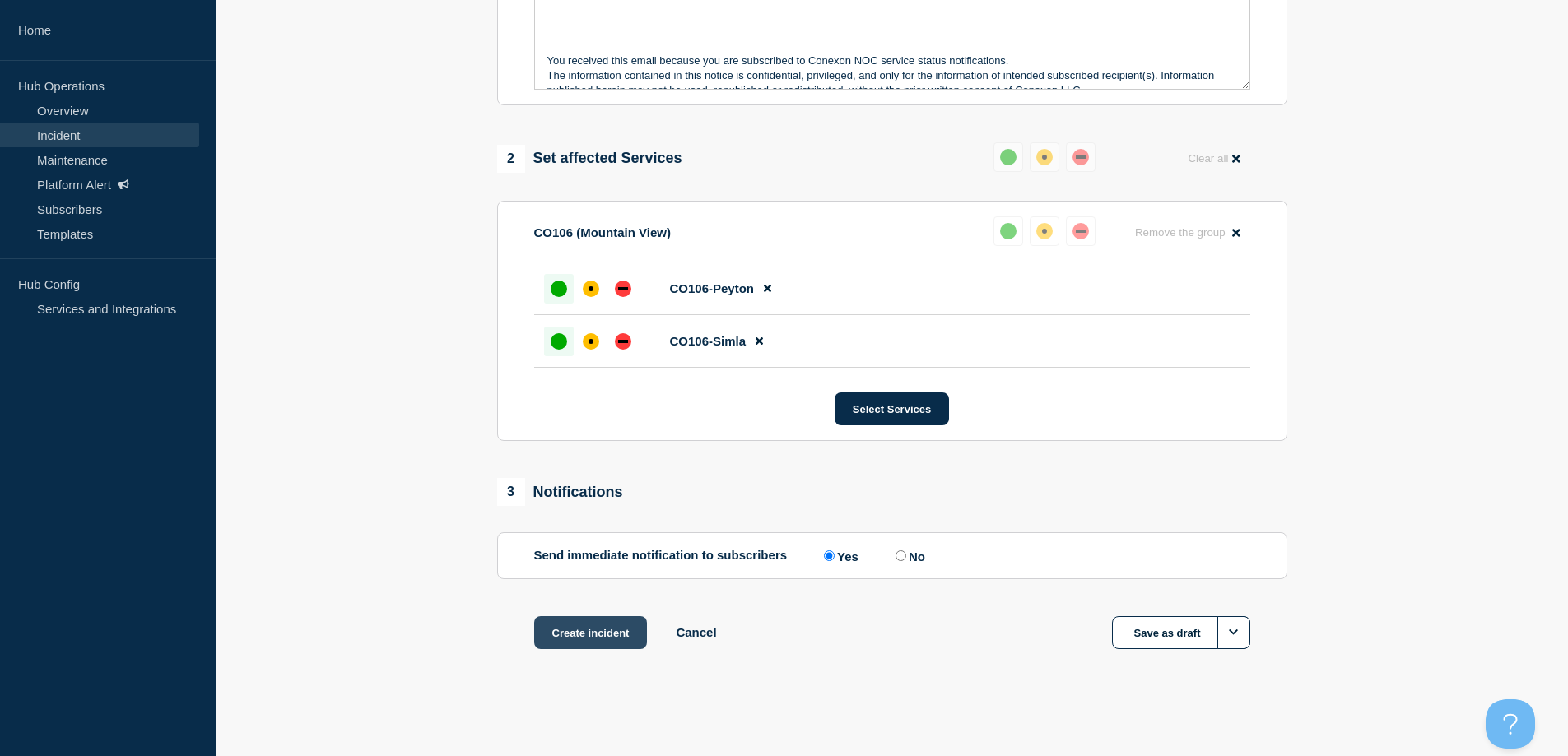
click at [606, 642] on button "Create incident" at bounding box center [591, 633] width 114 height 33
